Goal: Information Seeking & Learning: Learn about a topic

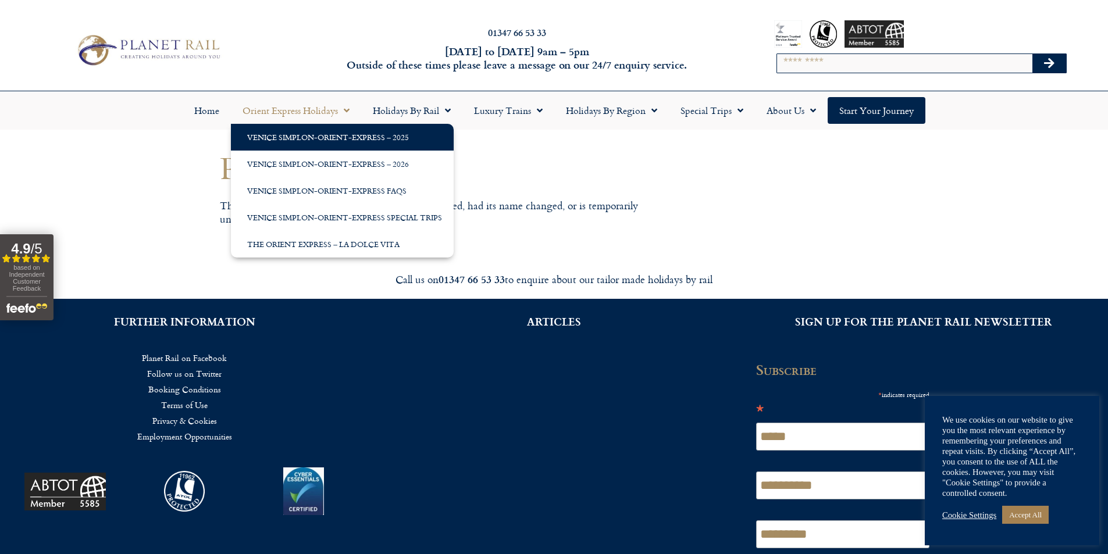
click at [304, 134] on link "Venice Simplon-Orient-Express – 2025" at bounding box center [342, 137] width 223 height 27
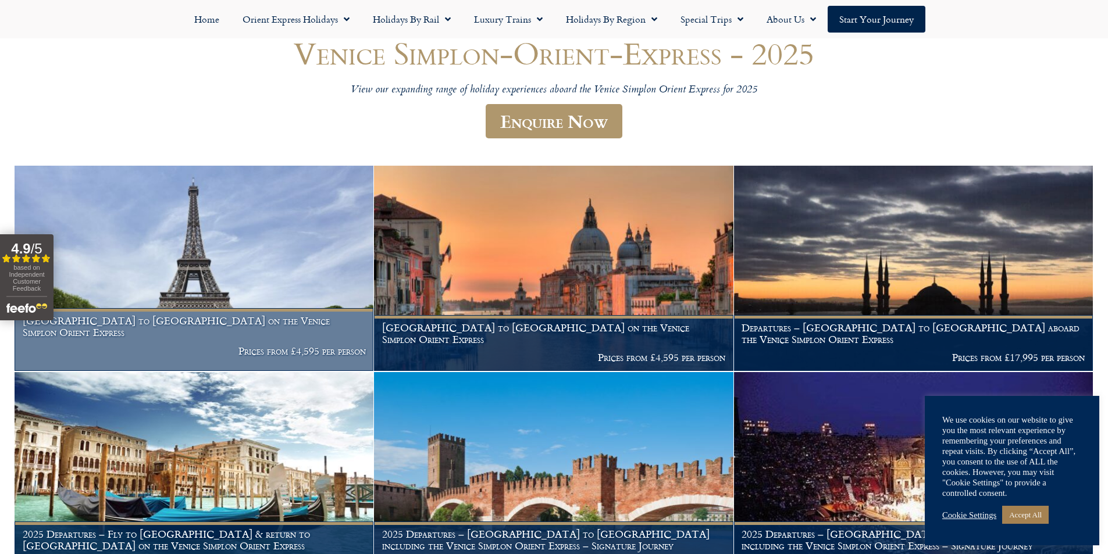
scroll to position [174, 0]
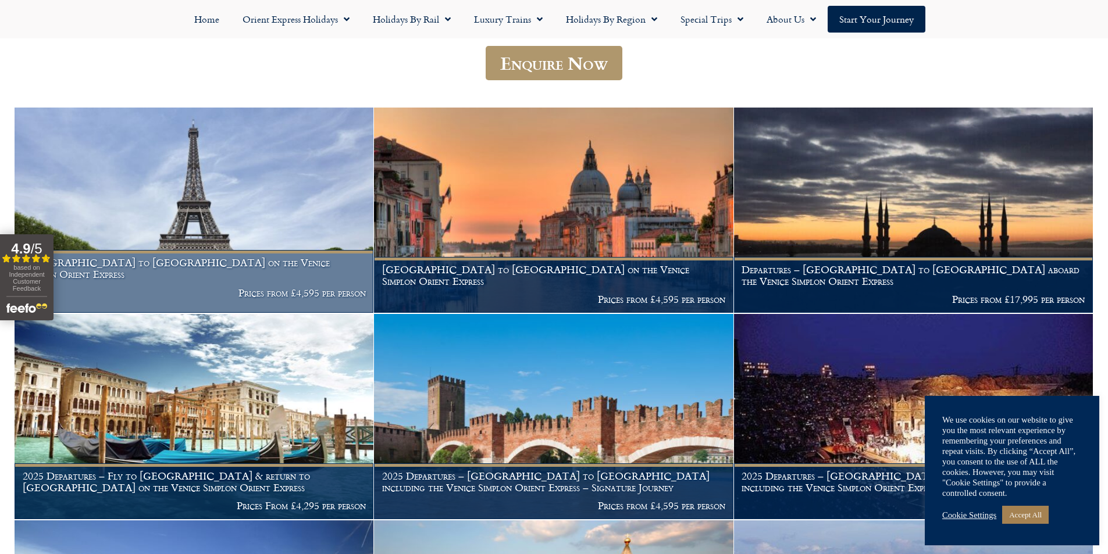
click at [174, 295] on p "Prices from £4,595 per person" at bounding box center [194, 293] width 343 height 12
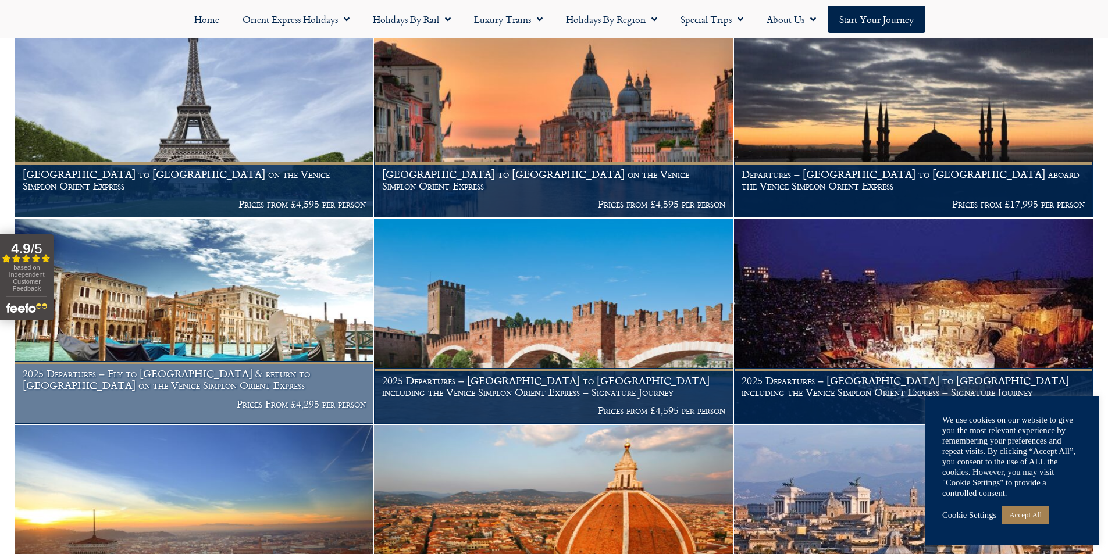
scroll to position [291, 0]
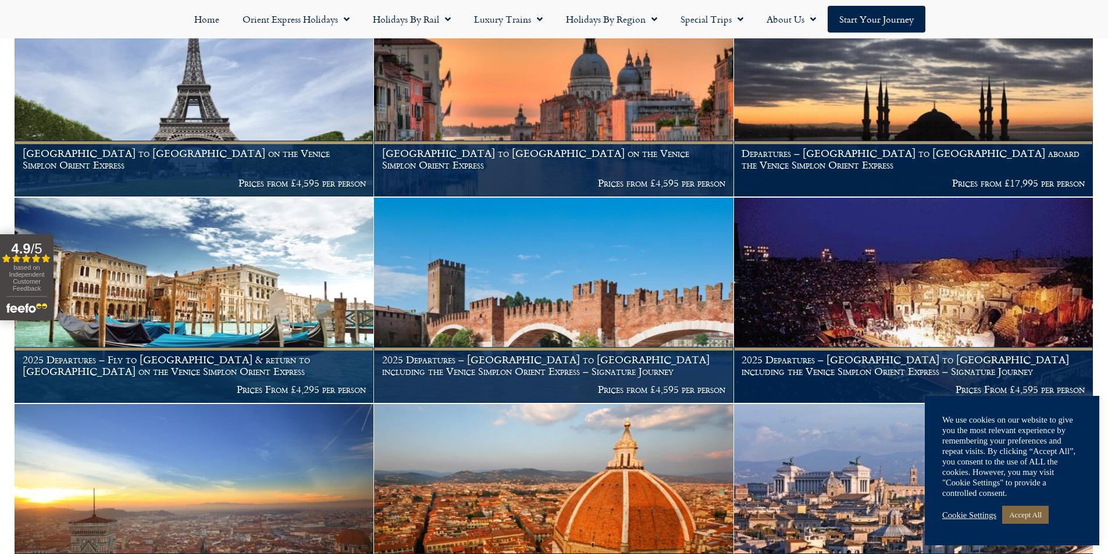
click at [1029, 514] on link "Accept All" at bounding box center [1025, 515] width 47 height 18
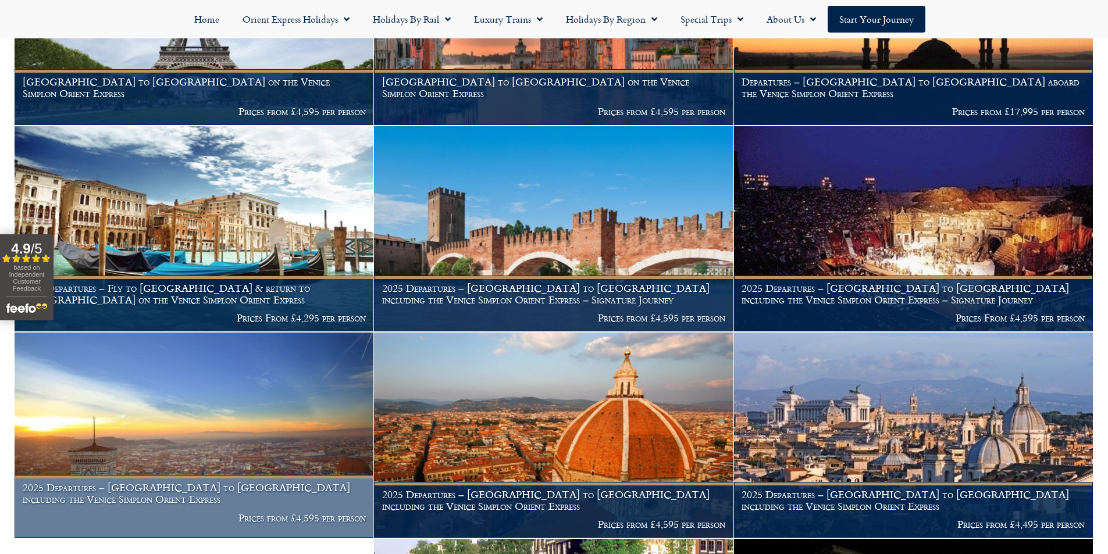
scroll to position [349, 0]
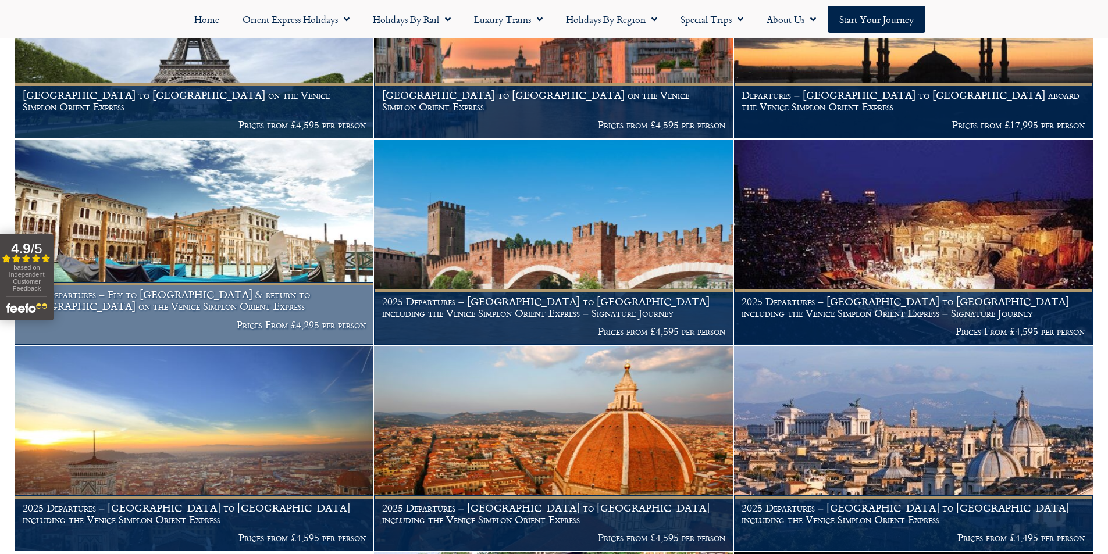
click at [241, 289] on h1 "2025 Departures – Fly to [GEOGRAPHIC_DATA] & return to [GEOGRAPHIC_DATA] on the…" at bounding box center [194, 300] width 343 height 23
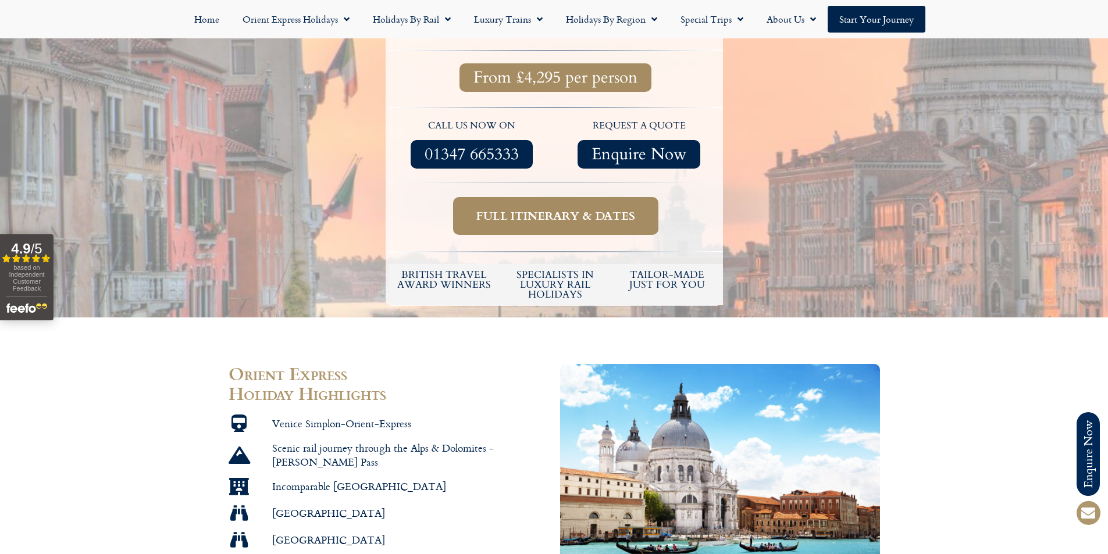
scroll to position [407, 0]
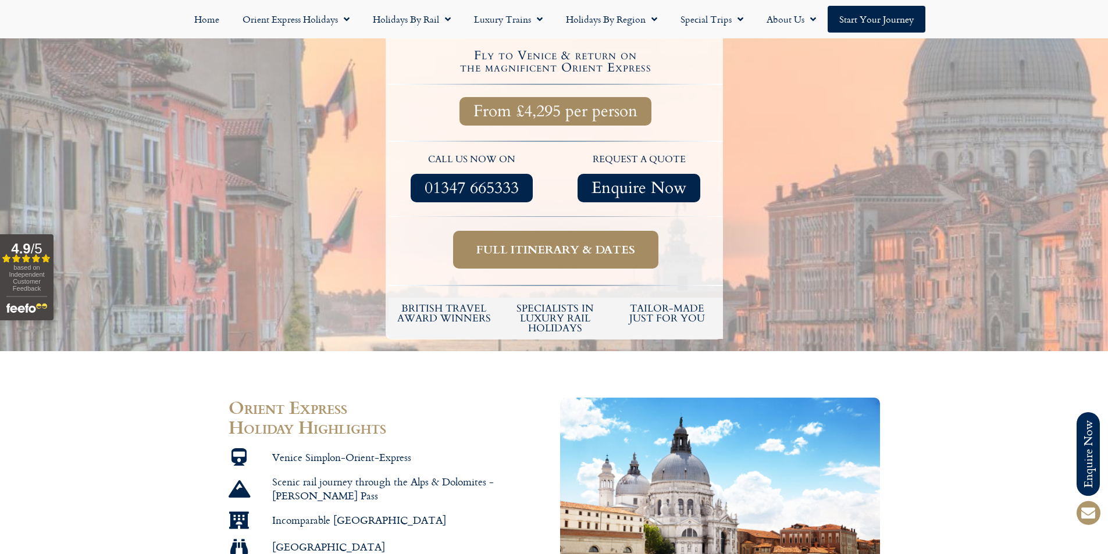
click at [569, 243] on span "Full itinerary & dates" at bounding box center [555, 250] width 159 height 15
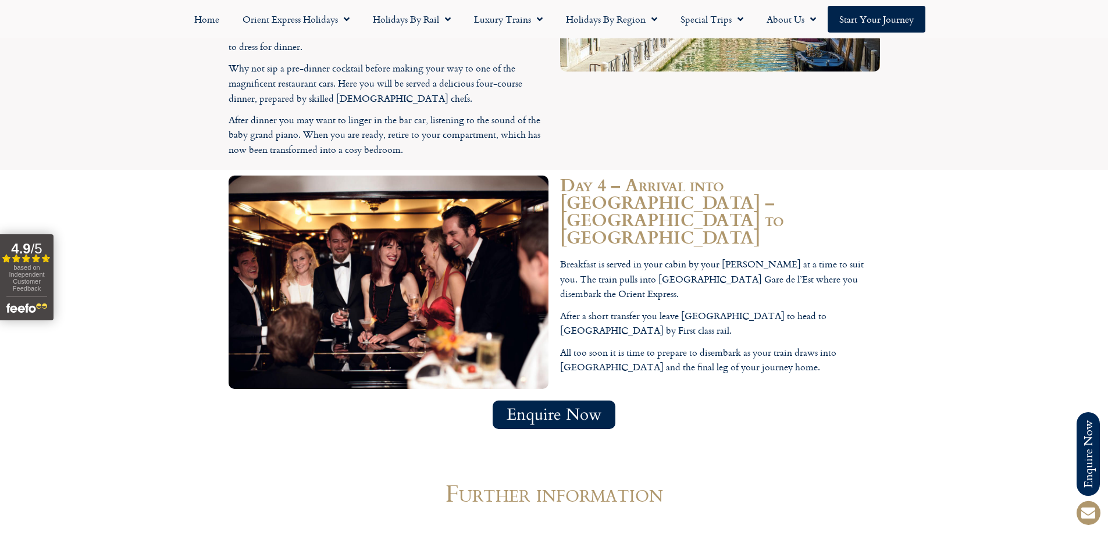
scroll to position [2883, 0]
